Goal: Task Accomplishment & Management: Use online tool/utility

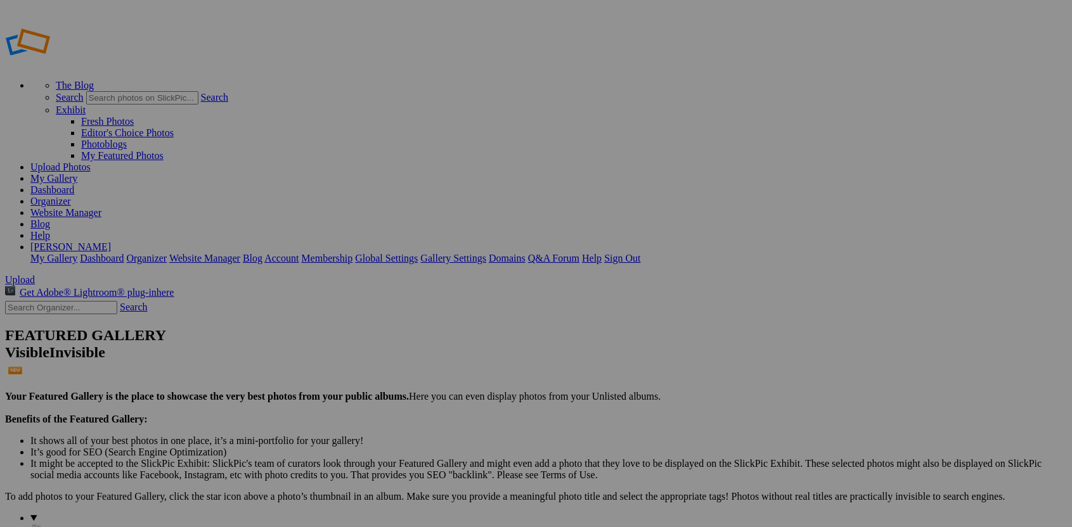
type input "[PERSON_NAME] & [PERSON_NAME]"
